Goal: Task Accomplishment & Management: Use online tool/utility

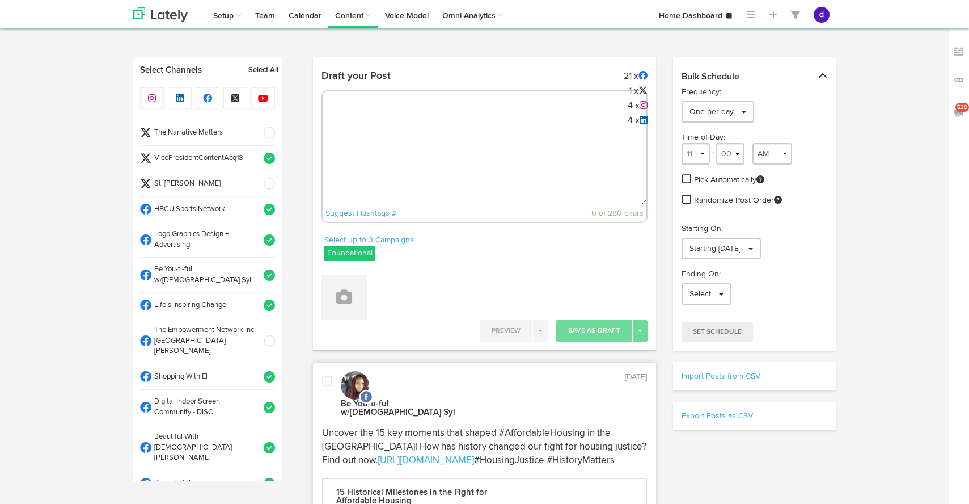
select select "9"
select select "42"
select select "11"
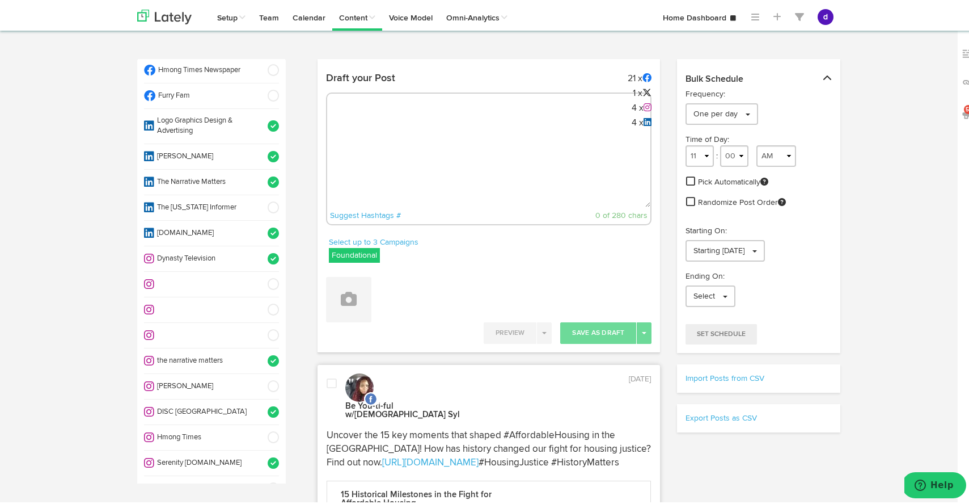
click at [531, 138] on textarea at bounding box center [489, 167] width 324 height 75
paste textarea "ARGUS News. Now. E News [DATE] Exciting news for the healthcare community! [PER…"
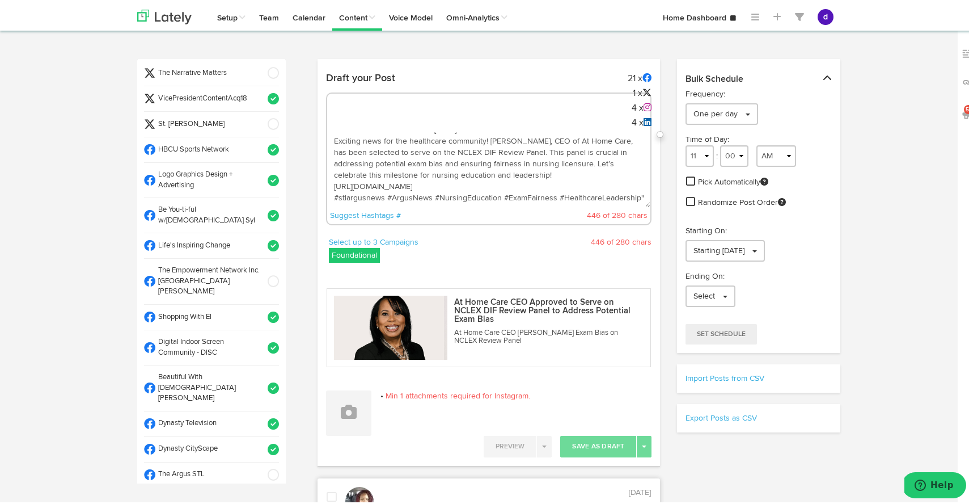
scroll to position [53, 0]
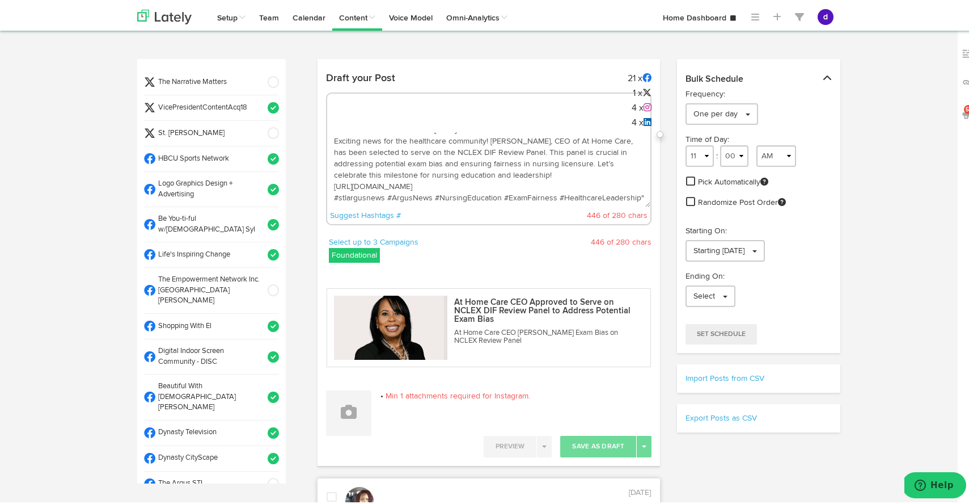
type textarea "ARGUS News. Now. E News [DATE] Exciting news for the healthcare community! [PER…"
click at [260, 100] on span at bounding box center [269, 105] width 19 height 11
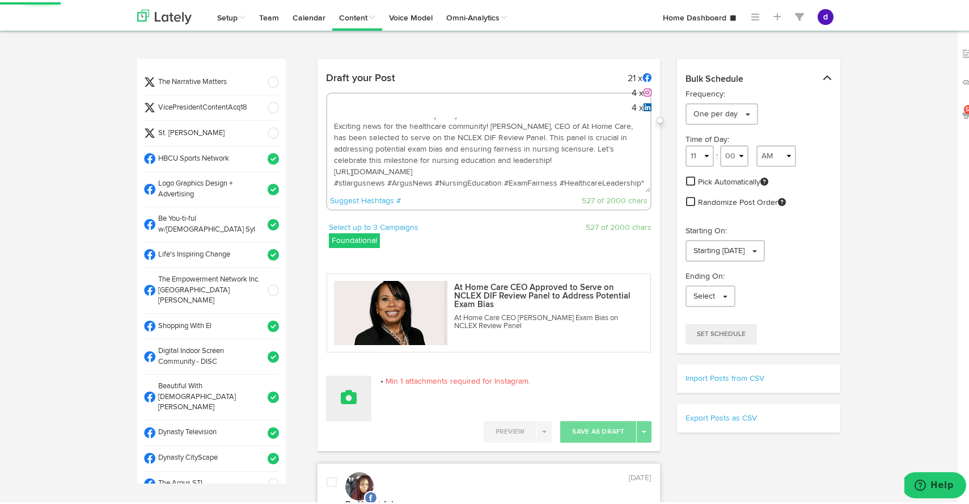
click at [348, 405] on button at bounding box center [348, 395] width 45 height 45
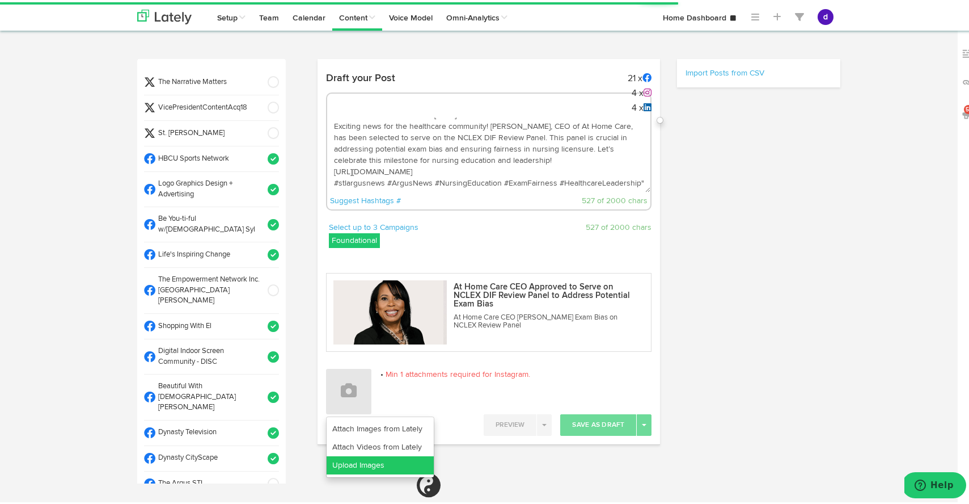
click at [356, 461] on link "Upload Images" at bounding box center [380, 463] width 107 height 18
click at [374, 458] on link "Upload Images" at bounding box center [380, 463] width 107 height 18
click at [364, 458] on link "Upload Images" at bounding box center [380, 463] width 107 height 18
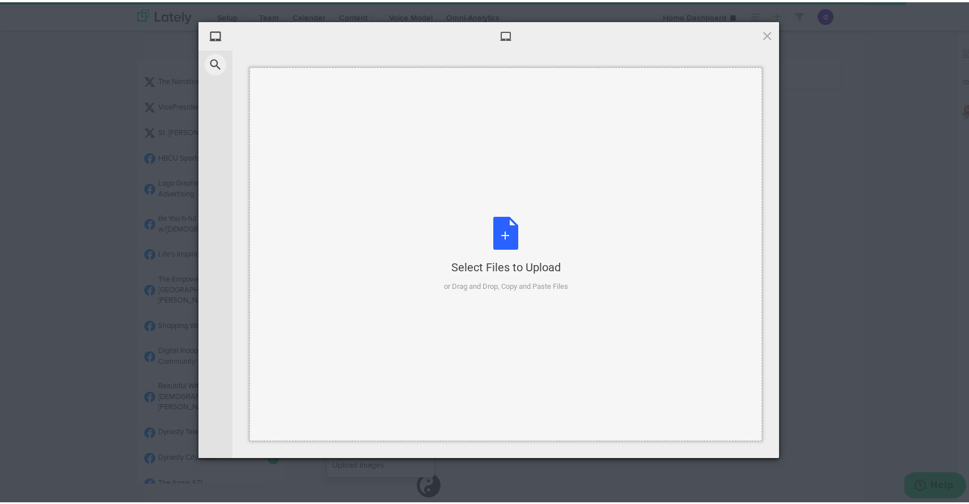
click at [497, 230] on div "Select Files to Upload or Drag and Drop, Copy and Paste Files" at bounding box center [506, 251] width 124 height 75
select select "11"
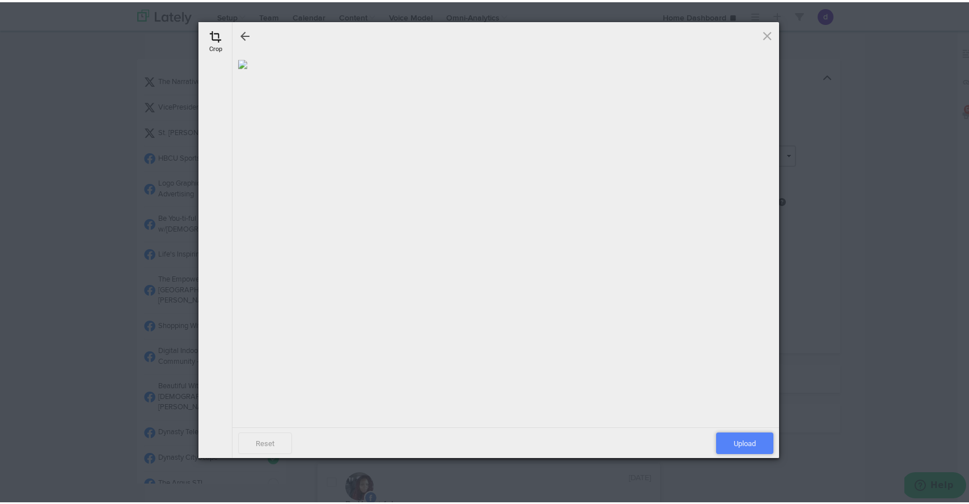
click at [729, 441] on span "Upload" at bounding box center [744, 441] width 57 height 22
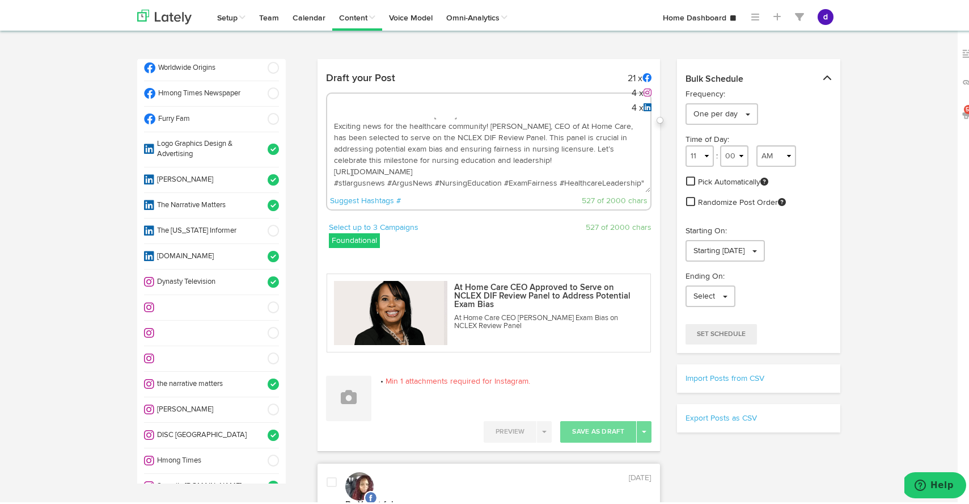
scroll to position [629, 0]
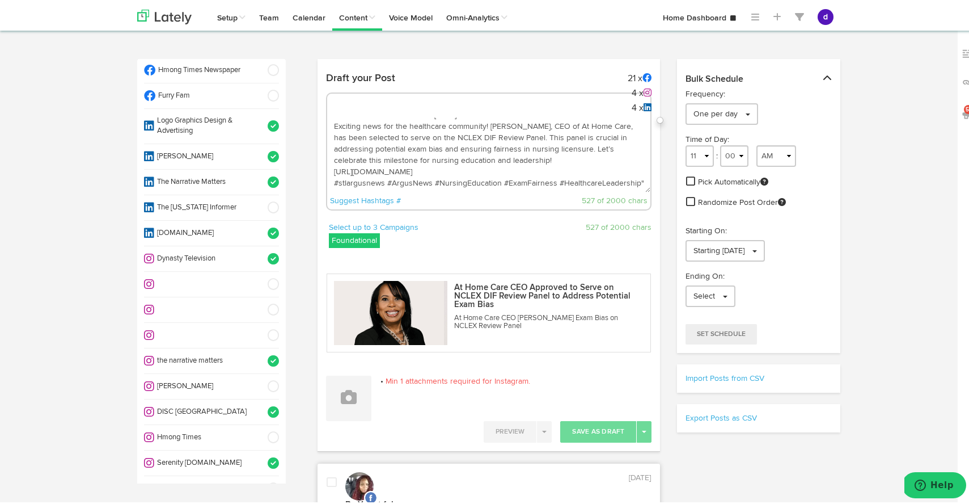
click at [263, 353] on span at bounding box center [269, 358] width 19 height 11
click at [260, 251] on span at bounding box center [269, 256] width 19 height 11
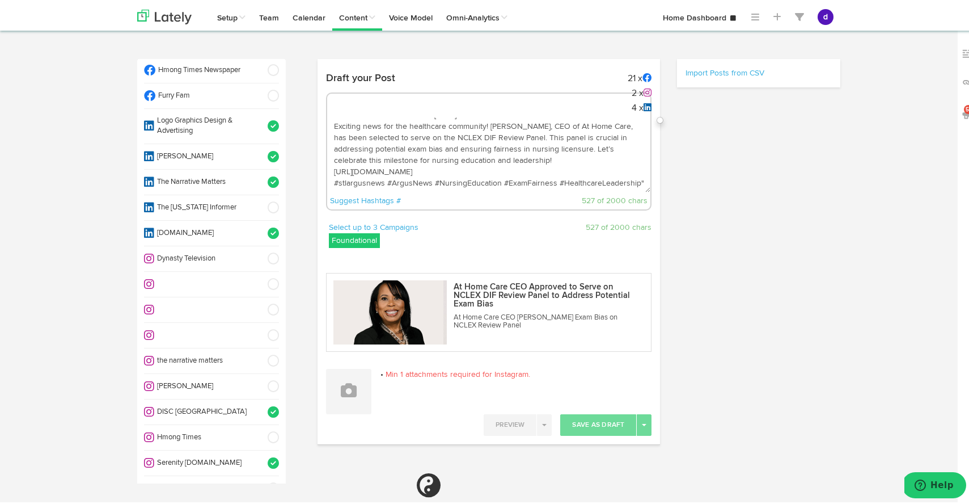
click at [260, 404] on span at bounding box center [269, 409] width 19 height 11
click at [260, 455] on span at bounding box center [269, 460] width 19 height 11
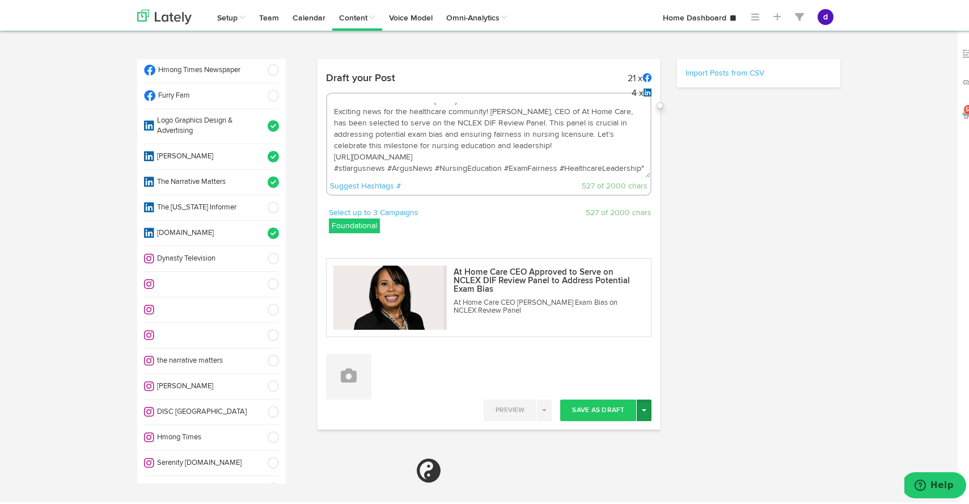
click at [638, 408] on button "Toggle Dropdown" at bounding box center [644, 408] width 15 height 22
click at [601, 497] on link "Post Now" at bounding box center [604, 504] width 93 height 18
click at [637, 408] on button "Toggle Dropdown" at bounding box center [644, 408] width 15 height 22
click at [605, 495] on link "Post Now" at bounding box center [604, 504] width 93 height 18
